Goal: Use online tool/utility: Utilize a website feature to perform a specific function

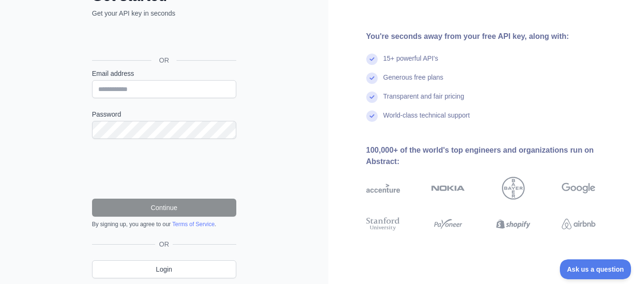
scroll to position [10, 0]
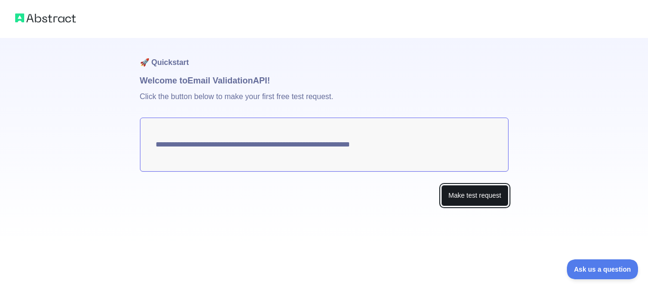
click at [452, 196] on button "Make test request" at bounding box center [474, 195] width 67 height 21
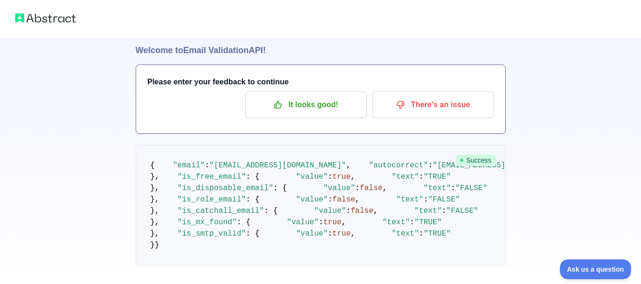
scroll to position [14, 0]
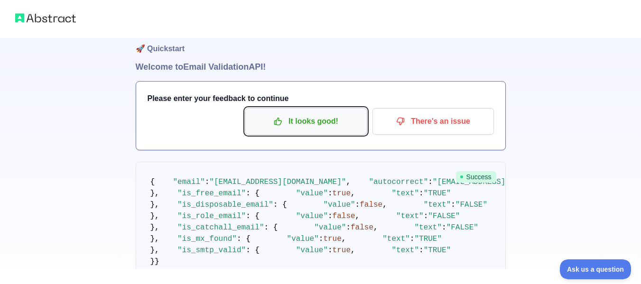
click at [298, 132] on button "It looks good!" at bounding box center [305, 121] width 121 height 27
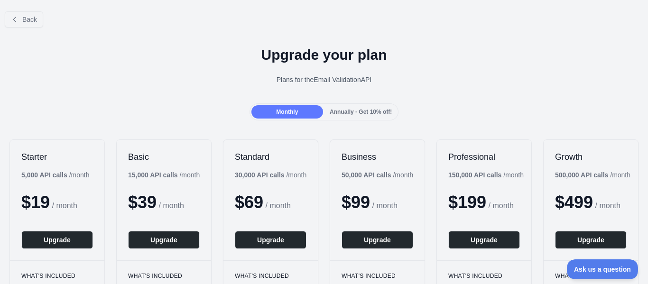
click at [344, 118] on div "Annually - Get 10% off!" at bounding box center [361, 111] width 72 height 13
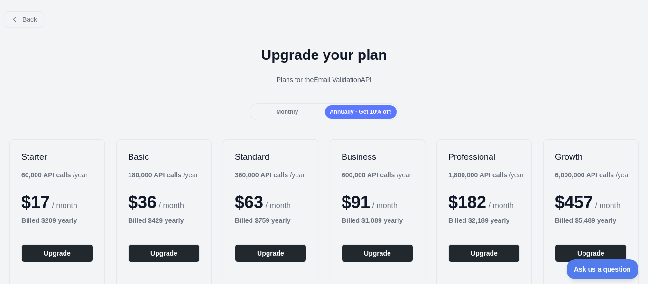
click at [294, 112] on span "Monthly" at bounding box center [287, 112] width 22 height 7
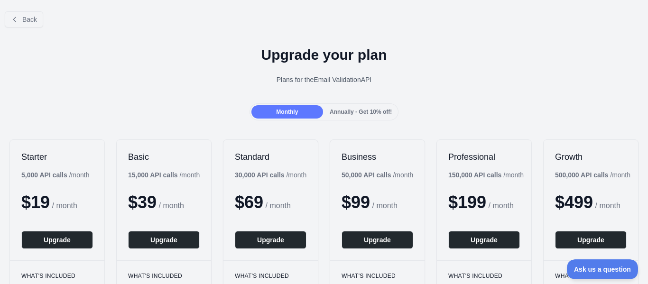
click at [340, 111] on span "Annually - Get 10% off!" at bounding box center [361, 112] width 62 height 7
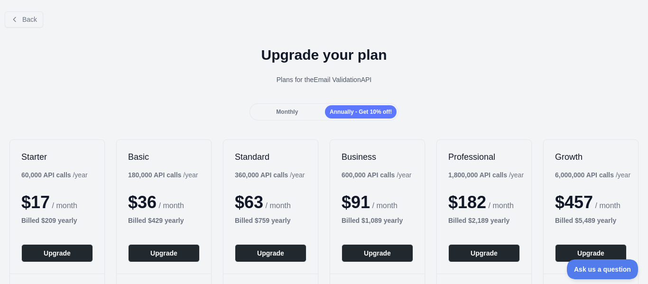
click at [295, 112] on span "Monthly" at bounding box center [287, 112] width 22 height 7
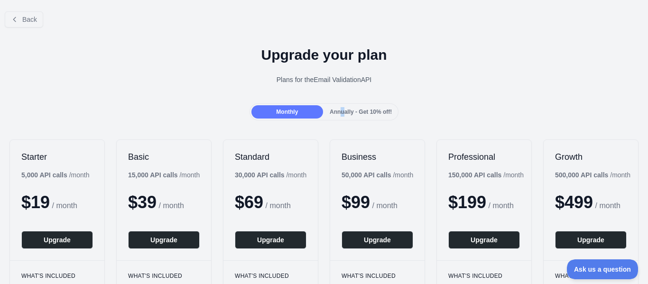
click at [339, 113] on span "Annually - Get 10% off!" at bounding box center [361, 112] width 62 height 7
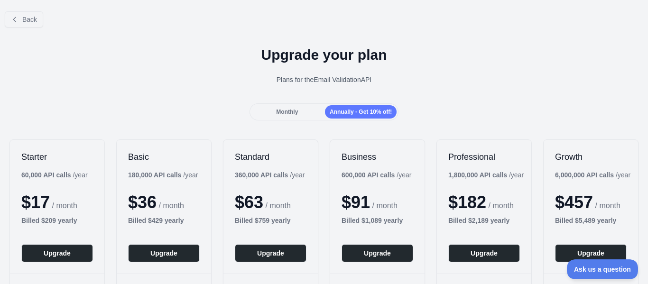
click at [297, 111] on div "Monthly" at bounding box center [287, 111] width 72 height 13
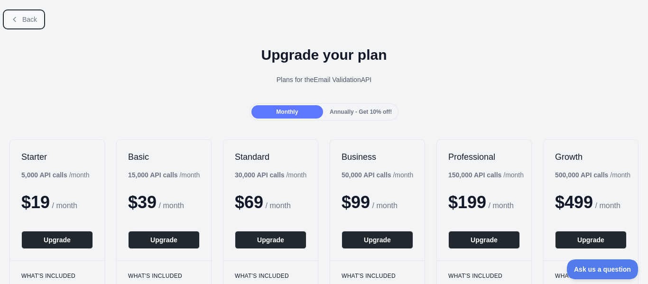
click at [24, 17] on span "Back" at bounding box center [29, 20] width 15 height 8
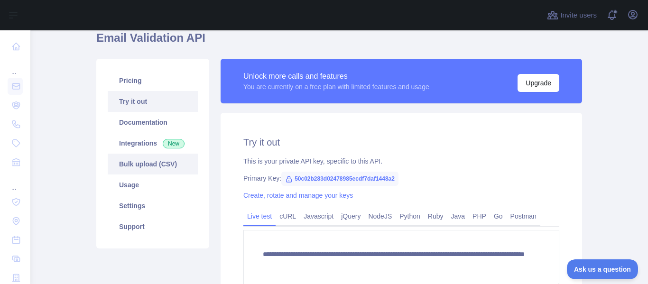
scroll to position [47, 0]
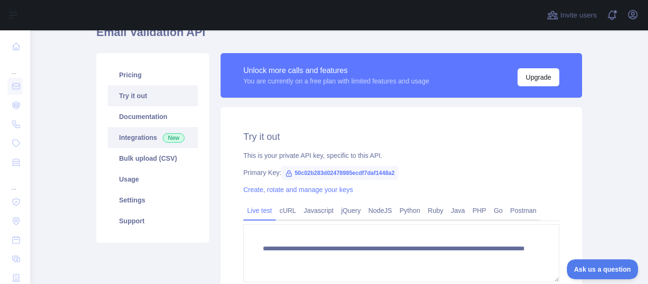
click at [148, 135] on link "Integrations New" at bounding box center [153, 137] width 90 height 21
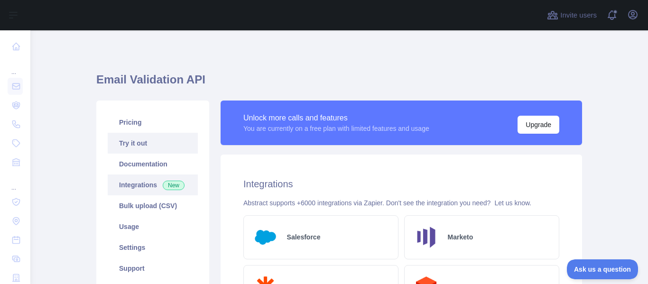
click at [142, 147] on link "Try it out" at bounding box center [153, 143] width 90 height 21
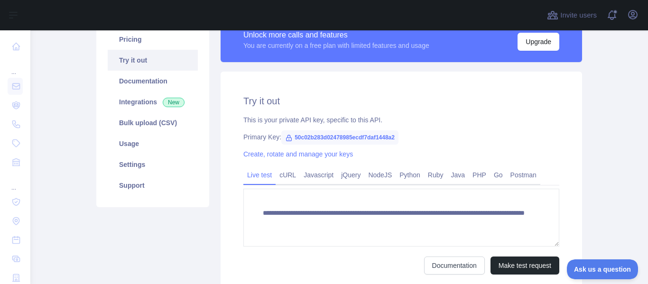
scroll to position [72, 0]
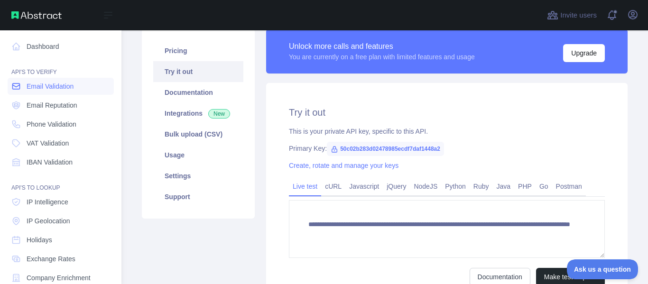
click at [59, 88] on span "Email Validation" at bounding box center [50, 86] width 47 height 9
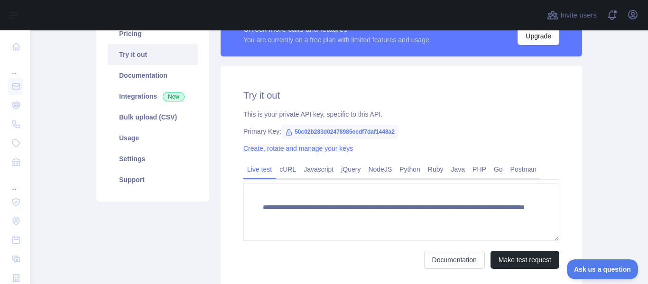
scroll to position [72, 0]
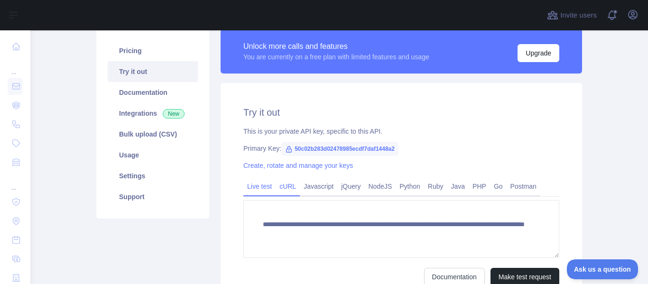
click at [410, 185] on link "Python" at bounding box center [410, 186] width 28 height 15
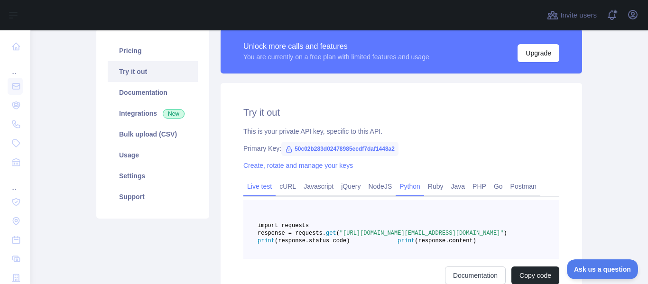
click at [252, 188] on link "Live test" at bounding box center [259, 186] width 32 height 15
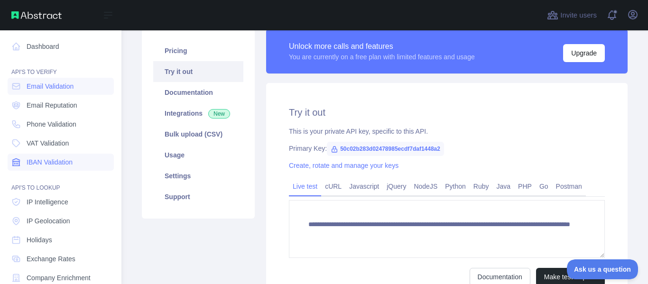
click at [64, 164] on span "IBAN Validation" at bounding box center [50, 162] width 46 height 9
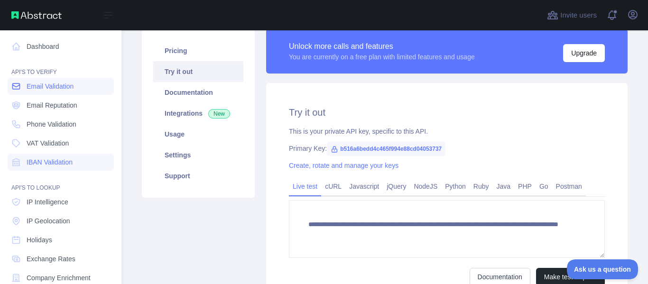
click at [57, 87] on span "Email Validation" at bounding box center [50, 86] width 47 height 9
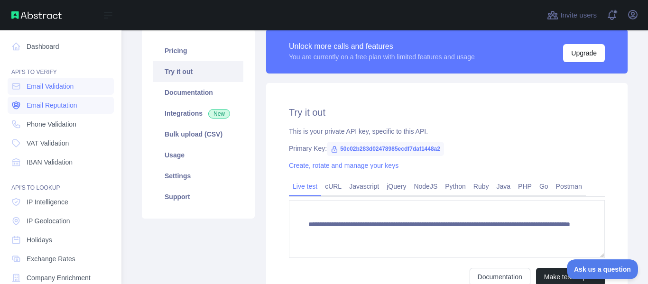
click at [62, 102] on span "Email Reputation" at bounding box center [52, 105] width 51 height 9
click at [66, 82] on span "Email Validation" at bounding box center [50, 86] width 47 height 9
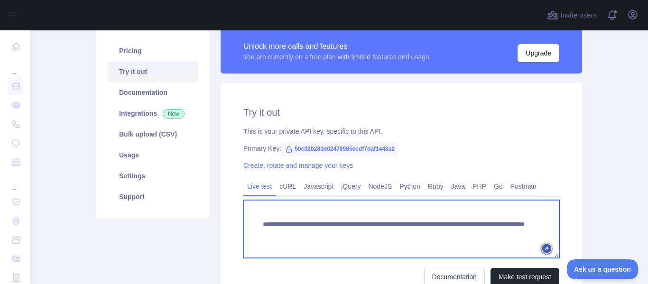
drag, startPoint x: 422, startPoint y: 234, endPoint x: 495, endPoint y: 235, distance: 72.6
click at [495, 235] on textarea "**********" at bounding box center [401, 229] width 316 height 58
paste textarea "********"
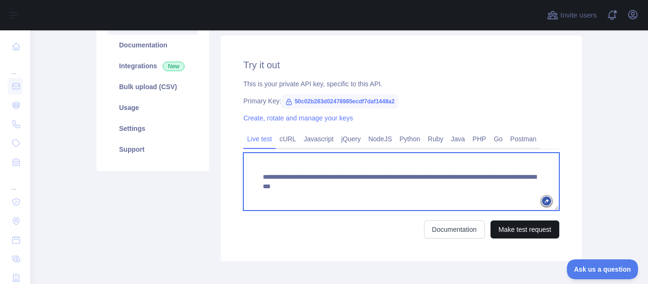
type textarea "**********"
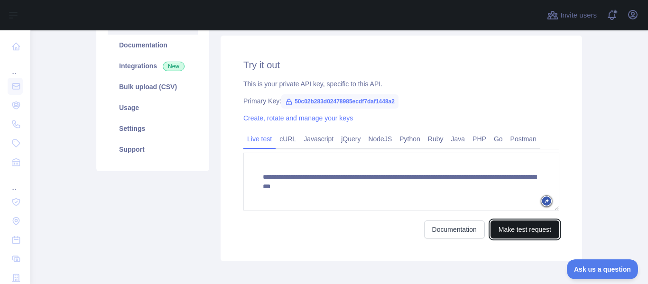
click at [511, 224] on button "Make test request" at bounding box center [525, 230] width 69 height 18
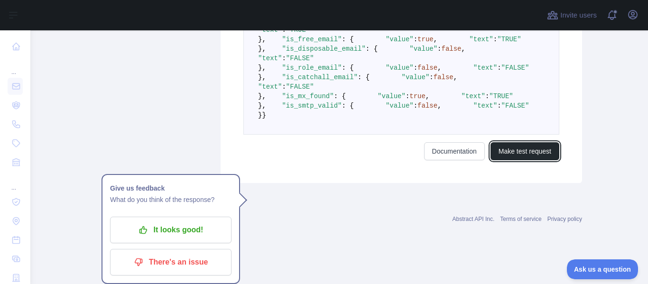
scroll to position [521, 0]
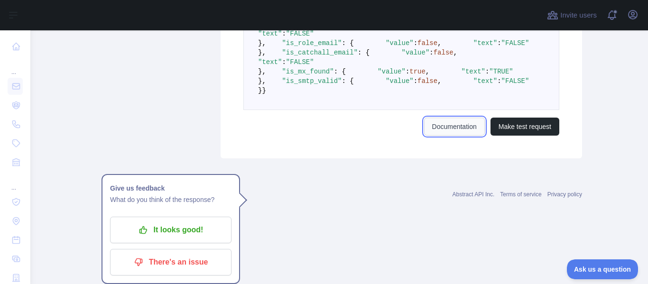
click at [460, 136] on link "Documentation" at bounding box center [454, 127] width 61 height 18
